Goal: Check status

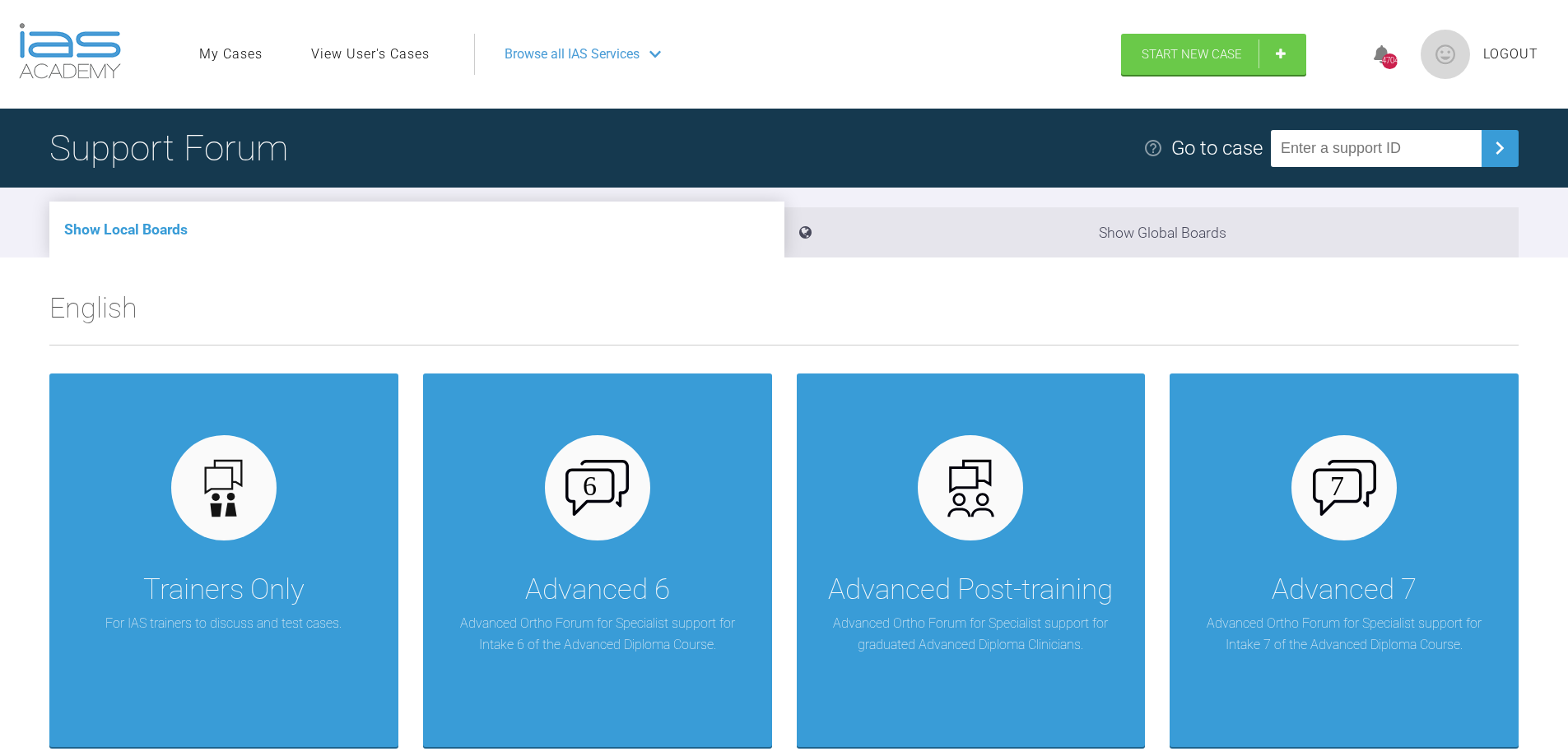
click at [1302, 139] on input "text" at bounding box center [1375, 149] width 210 height 37
type input "BVPDQEPJ"
click at [1509, 137] on img at bounding box center [1499, 148] width 26 height 26
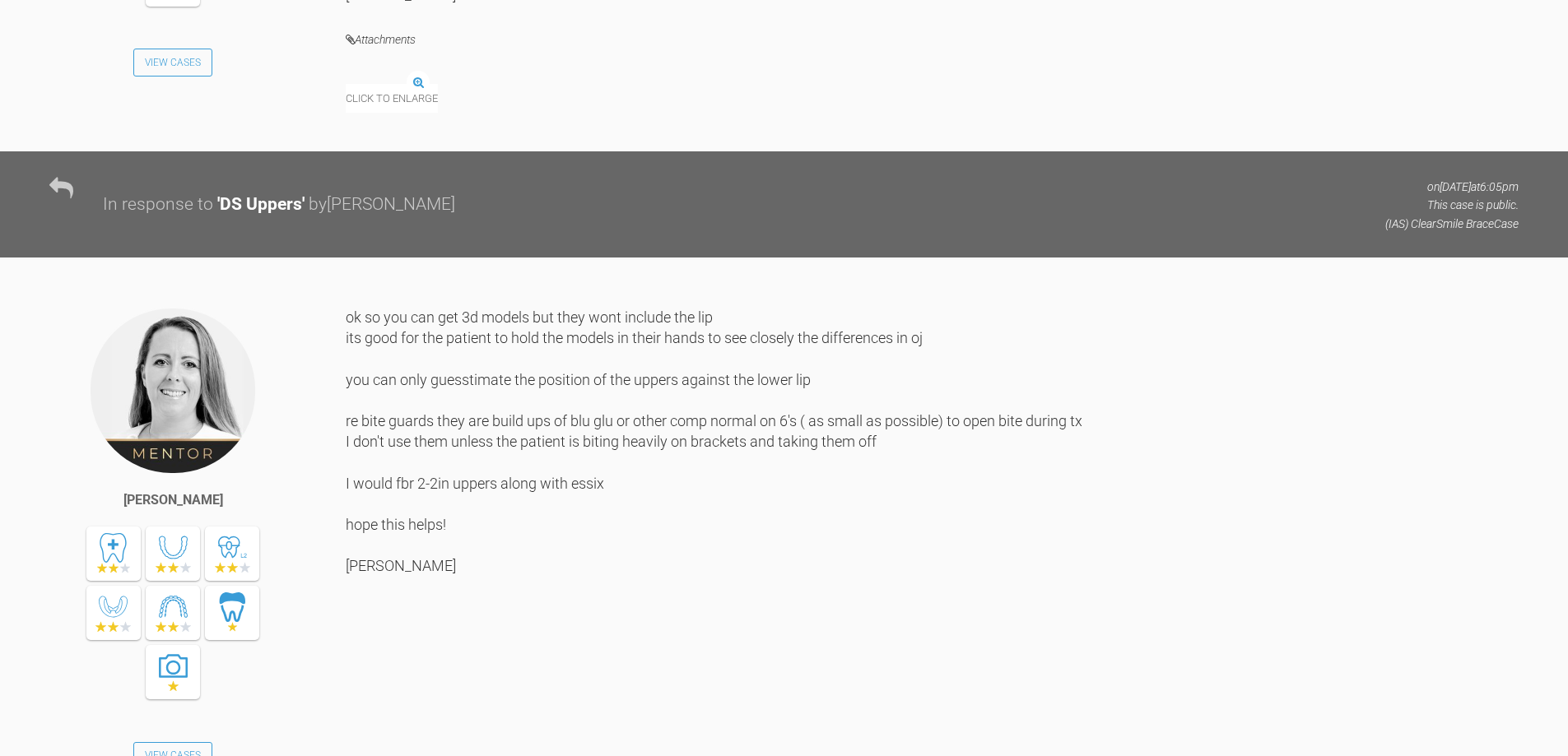
scroll to position [2797, 0]
